Goal: Obtain resource: Obtain resource

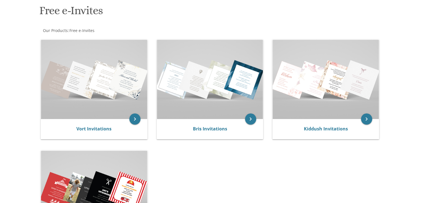
scroll to position [93, 0]
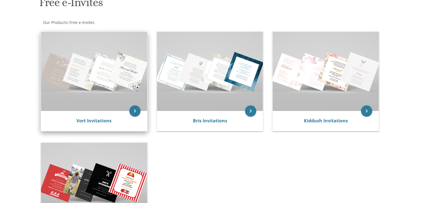
click at [65, 108] on img at bounding box center [94, 71] width 106 height 79
click at [133, 111] on icon "keyboard_arrow_right" at bounding box center [134, 111] width 11 height 11
click at [135, 112] on icon "keyboard_arrow_right" at bounding box center [134, 111] width 11 height 11
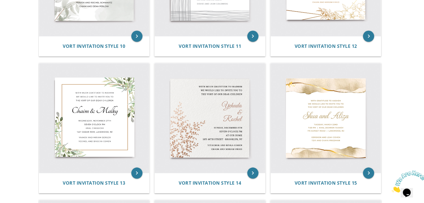
scroll to position [607, 0]
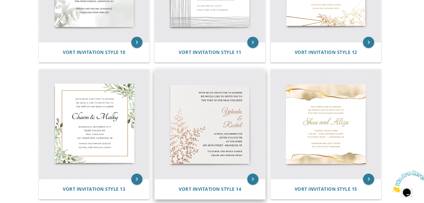
click at [232, 155] on img at bounding box center [210, 124] width 110 height 110
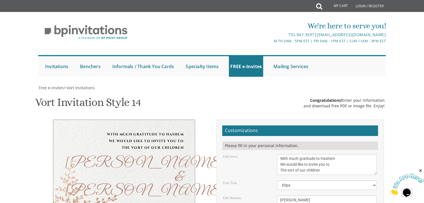
scroll to position [80, 0]
drag, startPoint x: 281, startPoint y: 119, endPoint x: 295, endPoint y: 121, distance: 14.1
click at [295, 196] on textarea "[PERSON_NAME] & [PERSON_NAME]" at bounding box center [327, 206] width 100 height 21
click at [288, 196] on textarea "[PERSON_NAME] & [PERSON_NAME]" at bounding box center [327, 206] width 100 height 21
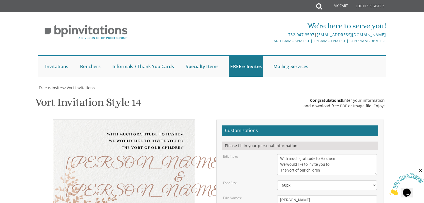
click at [288, 196] on textarea "[PERSON_NAME] & [PERSON_NAME]" at bounding box center [327, 206] width 100 height 21
type textarea "[PERSON_NAME] & [PERSON_NAME]"
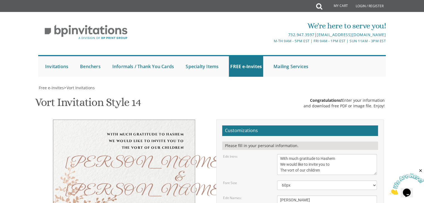
click at [300, 196] on textarea "[PERSON_NAME] & [PERSON_NAME]" at bounding box center [327, 206] width 100 height 21
drag, startPoint x: 296, startPoint y: 116, endPoint x: 322, endPoint y: 115, distance: 26.5
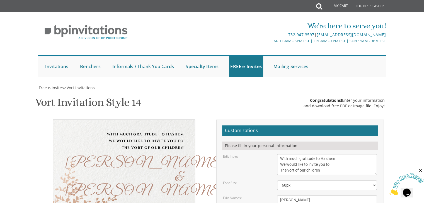
drag, startPoint x: 279, startPoint y: 128, endPoint x: 307, endPoint y: 128, distance: 27.0
drag, startPoint x: 281, startPoint y: 135, endPoint x: 355, endPoint y: 135, distance: 73.6
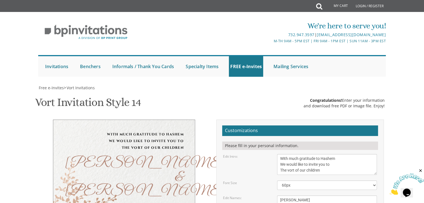
type textarea "[DATE] Seven o’clock pm [GEOGRAPHIC_DATA][PERSON_NAME] [STREET_ADDRESS] [GEOGRA…"
drag, startPoint x: 280, startPoint y: 149, endPoint x: 330, endPoint y: 149, distance: 49.9
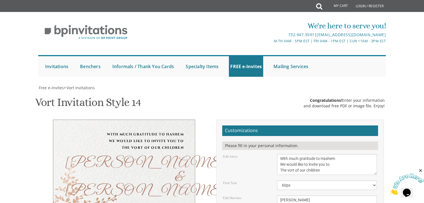
type textarea "[PERSON_NAME] and [PERSON_NAME] [PERSON_NAME] and [PERSON_NAME]"
drag, startPoint x: 290, startPoint y: 118, endPoint x: 280, endPoint y: 117, distance: 9.5
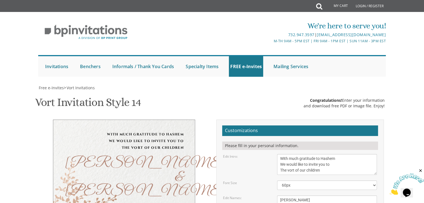
type textarea "[DATE] Eight o’clock pm [GEOGRAPHIC_DATA][PERSON_NAME] [STREET_ADDRESS] [GEOGRA…"
drag, startPoint x: 283, startPoint y: 192, endPoint x: 261, endPoint y: 31, distance: 162.2
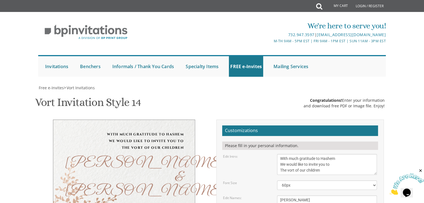
type input "[EMAIL_ADDRESS][DOMAIN_NAME]"
